Goal: Find contact information: Find contact information

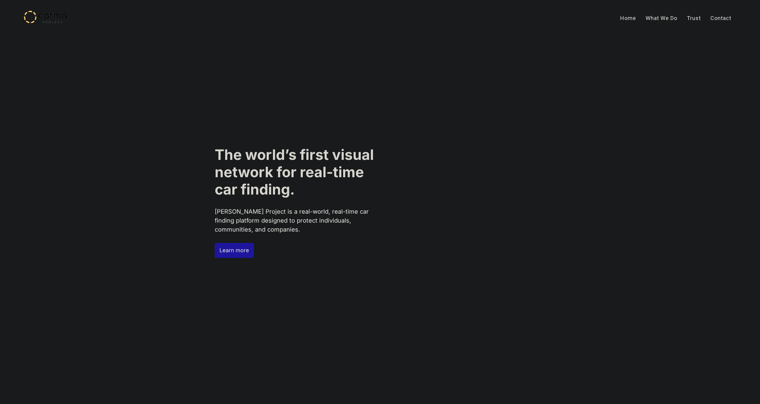
click at [725, 15] on link "Contact" at bounding box center [721, 18] width 30 height 15
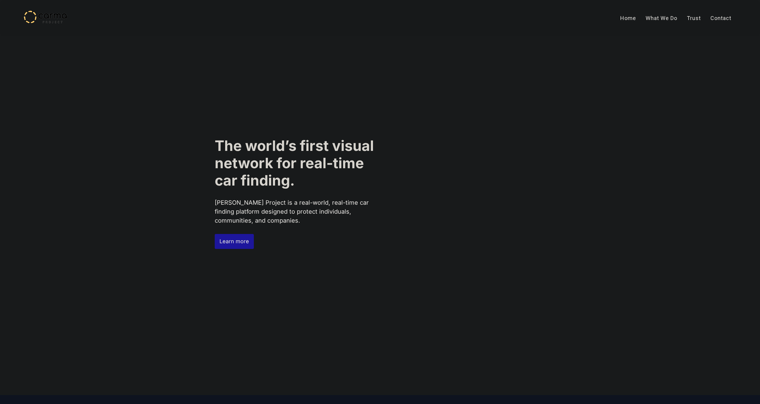
click at [723, 17] on div "Home What We Do Trust Contact Home About Us Trust Contact" at bounding box center [380, 18] width 760 height 36
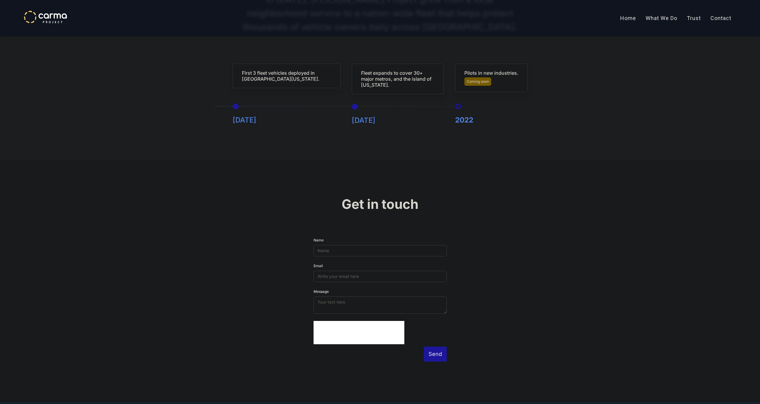
scroll to position [1703, 0]
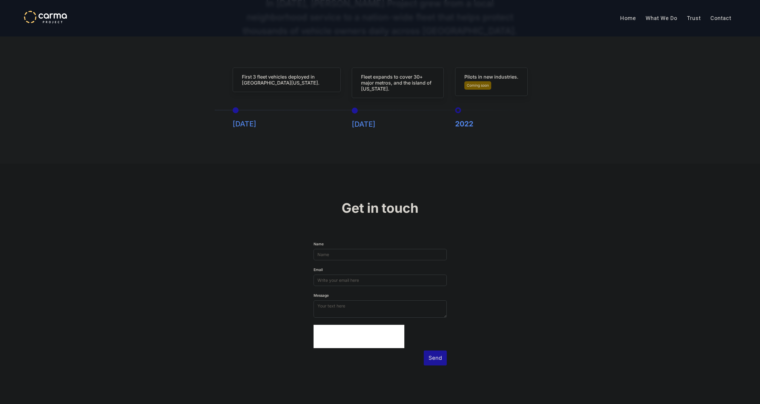
click at [719, 20] on link "Contact" at bounding box center [721, 18] width 30 height 15
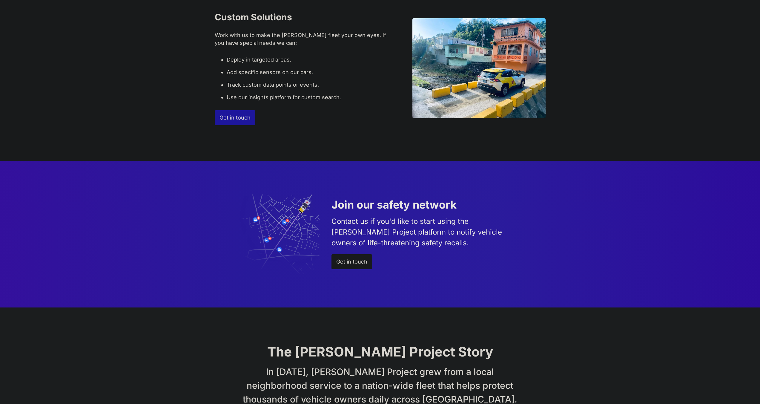
scroll to position [1187, 0]
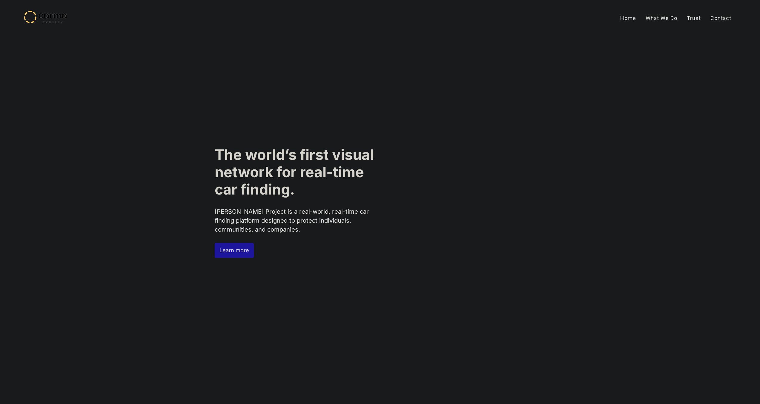
click at [633, 21] on link "Home" at bounding box center [628, 18] width 25 height 15
click at [687, 19] on link "Trust" at bounding box center [694, 18] width 24 height 15
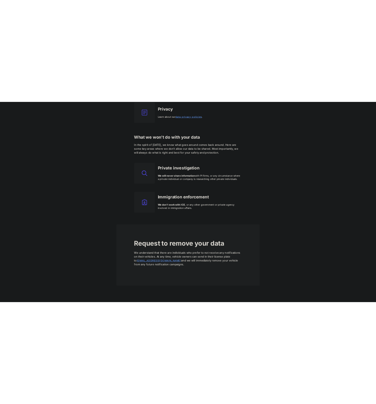
scroll to position [806, 0]
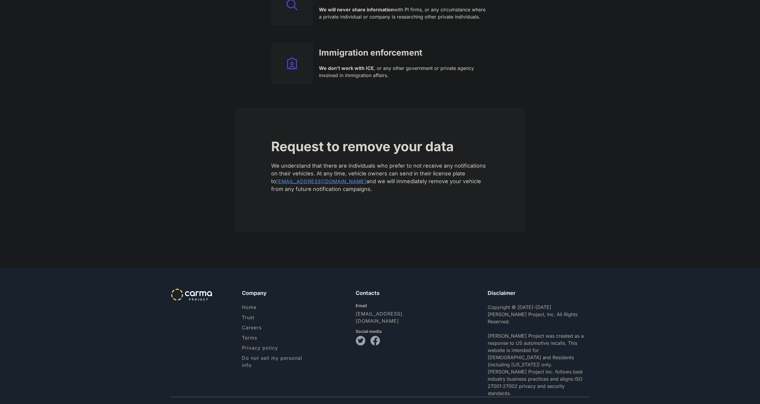
click at [315, 184] on link "[EMAIL_ADDRESS][DOMAIN_NAME]" at bounding box center [321, 181] width 90 height 6
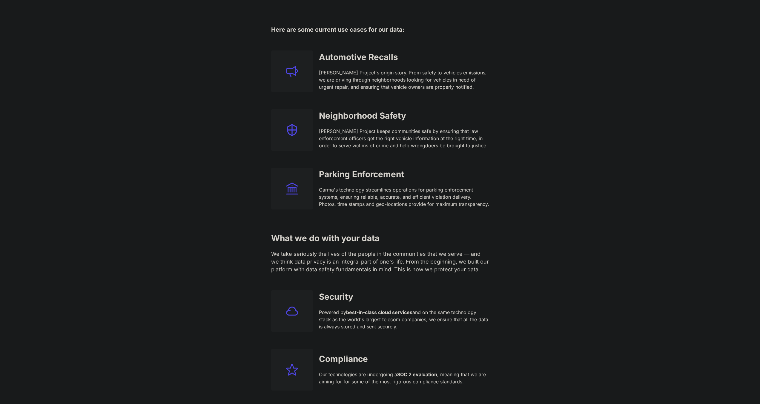
scroll to position [0, 0]
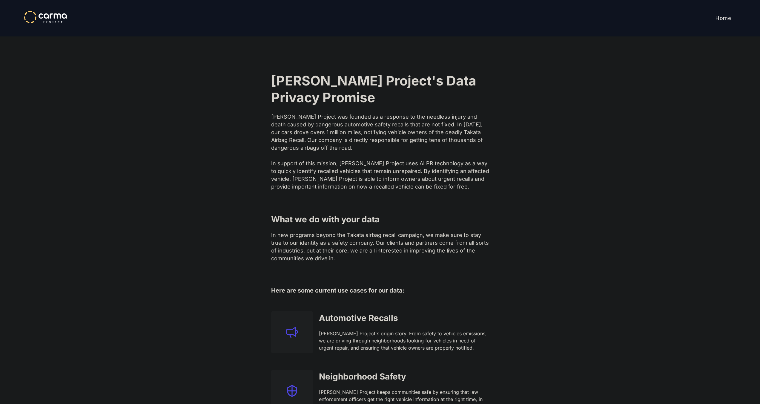
click at [24, 22] on img "home" at bounding box center [45, 17] width 43 height 13
